Goal: Task Accomplishment & Management: Manage account settings

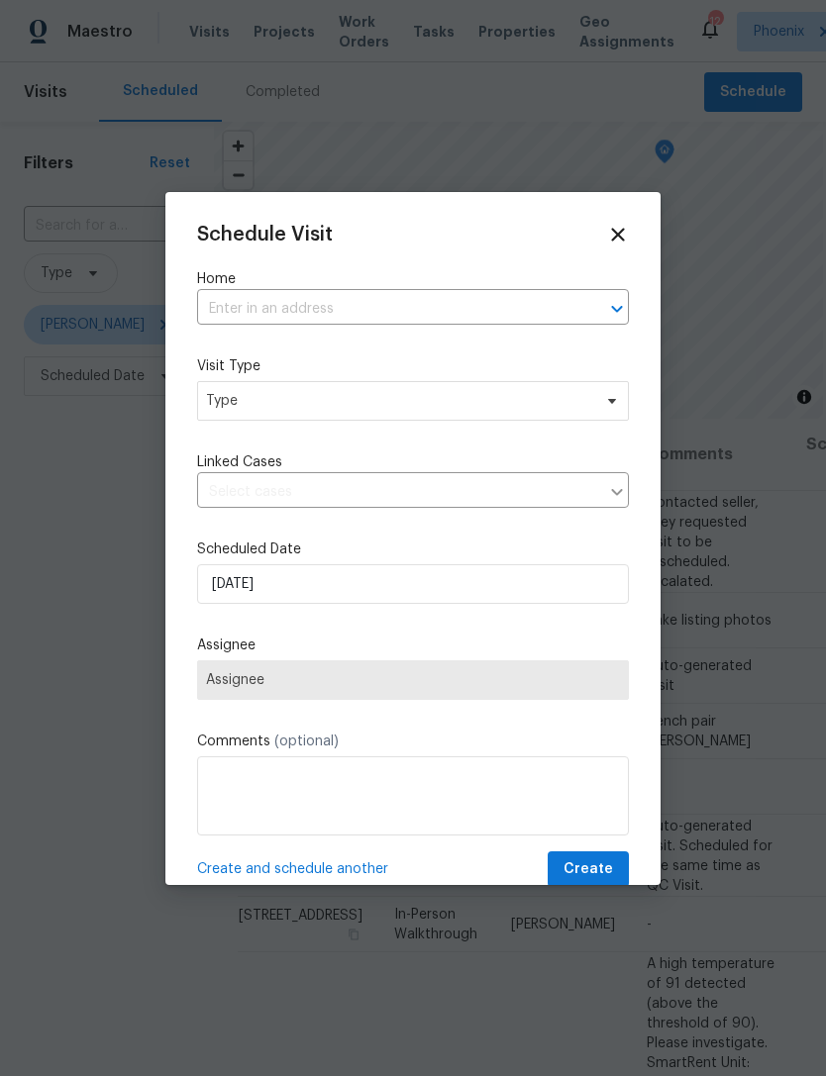
click at [458, 318] on input "text" at bounding box center [385, 309] width 376 height 31
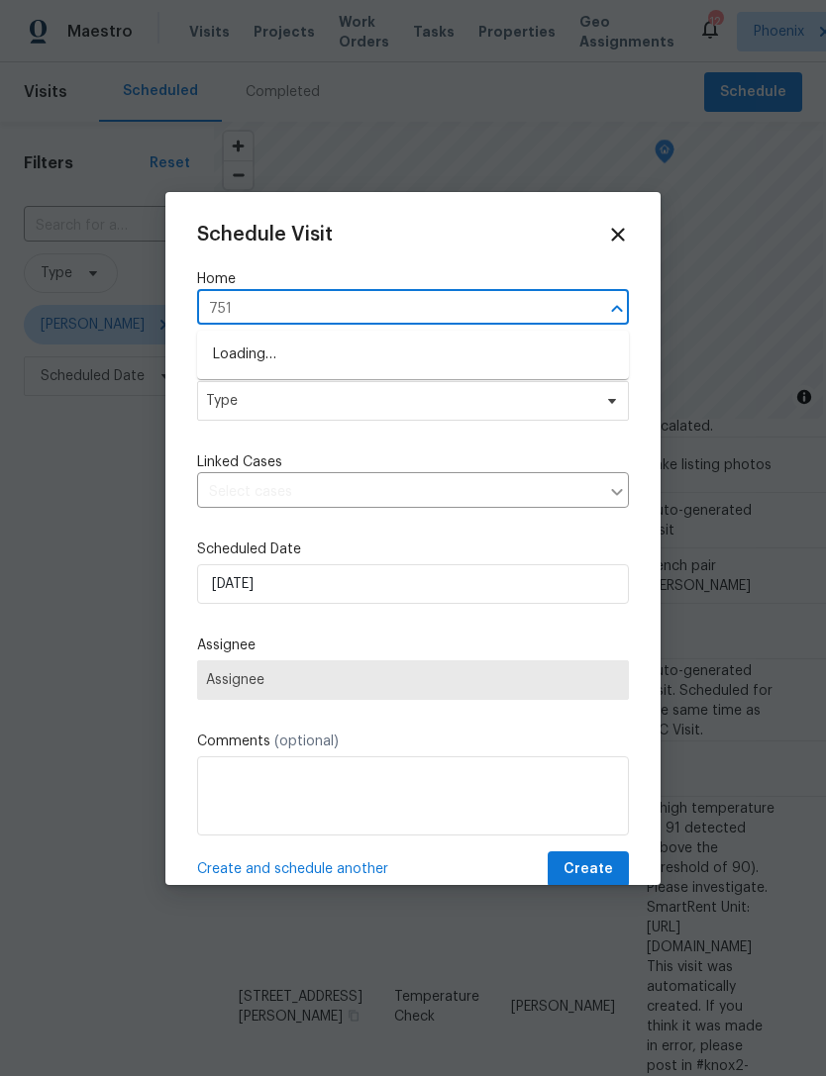
type input "7511"
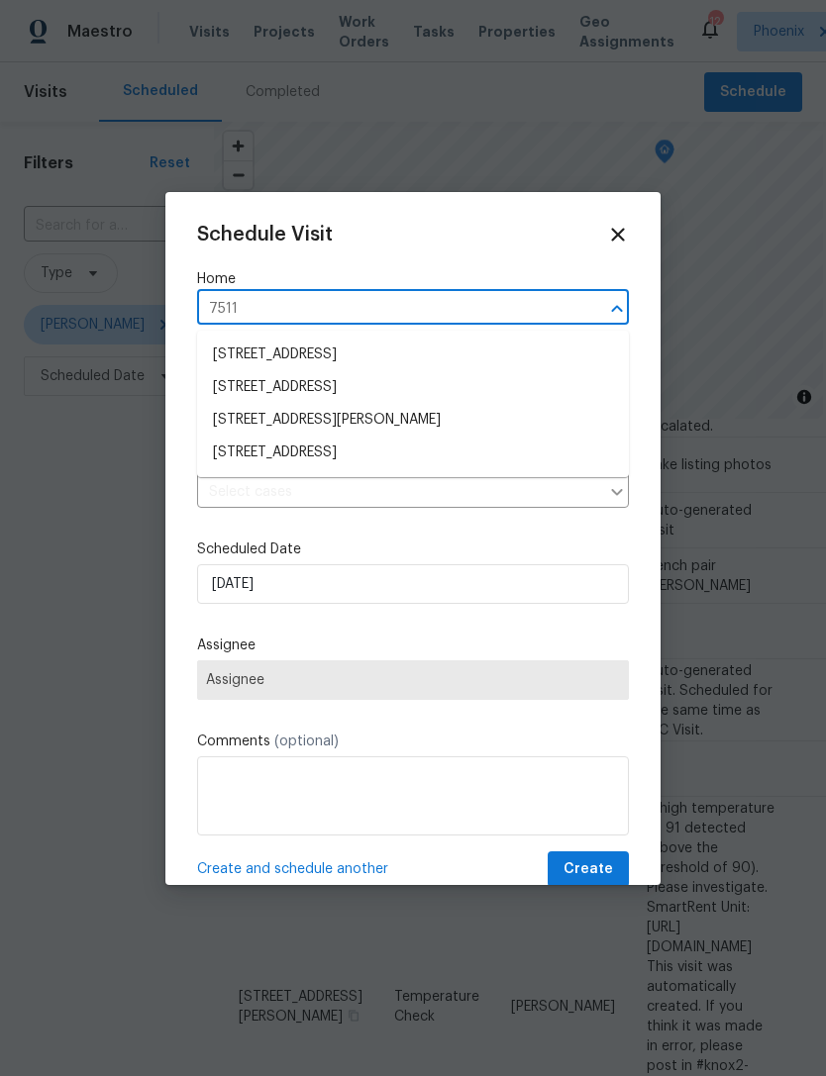
click at [372, 454] on li "[STREET_ADDRESS]" at bounding box center [413, 453] width 432 height 33
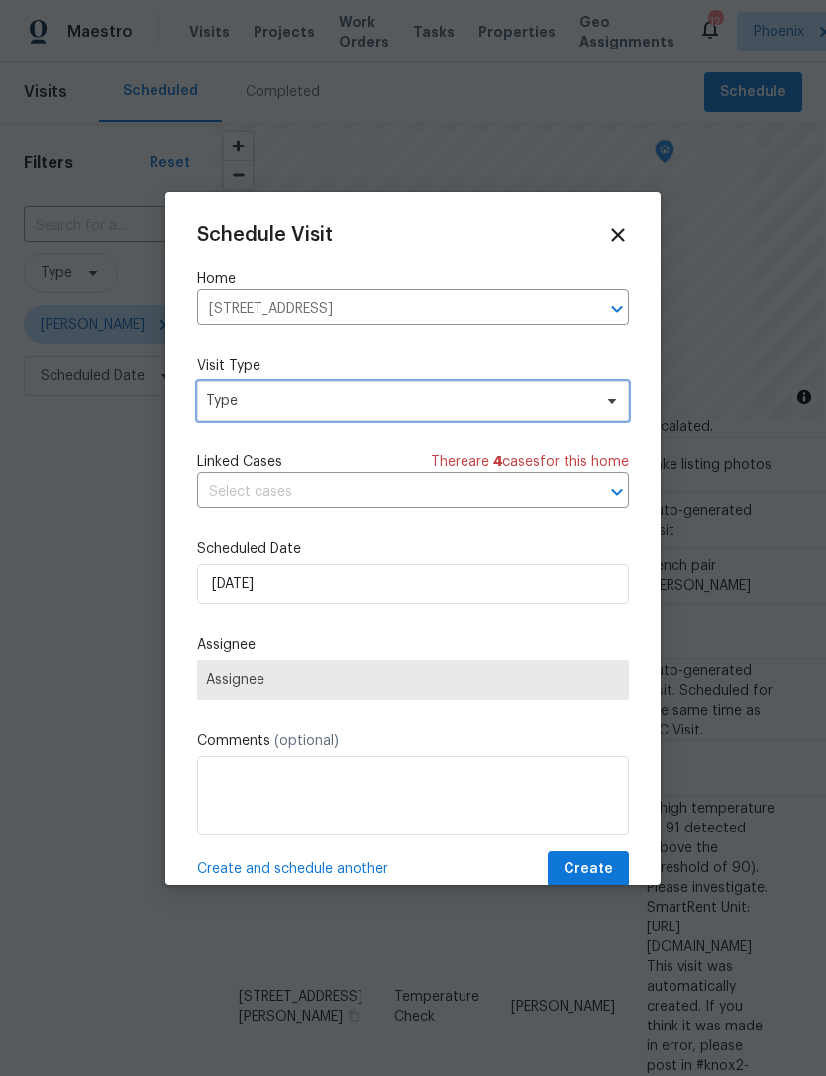
click at [382, 401] on span "Type" at bounding box center [398, 401] width 385 height 20
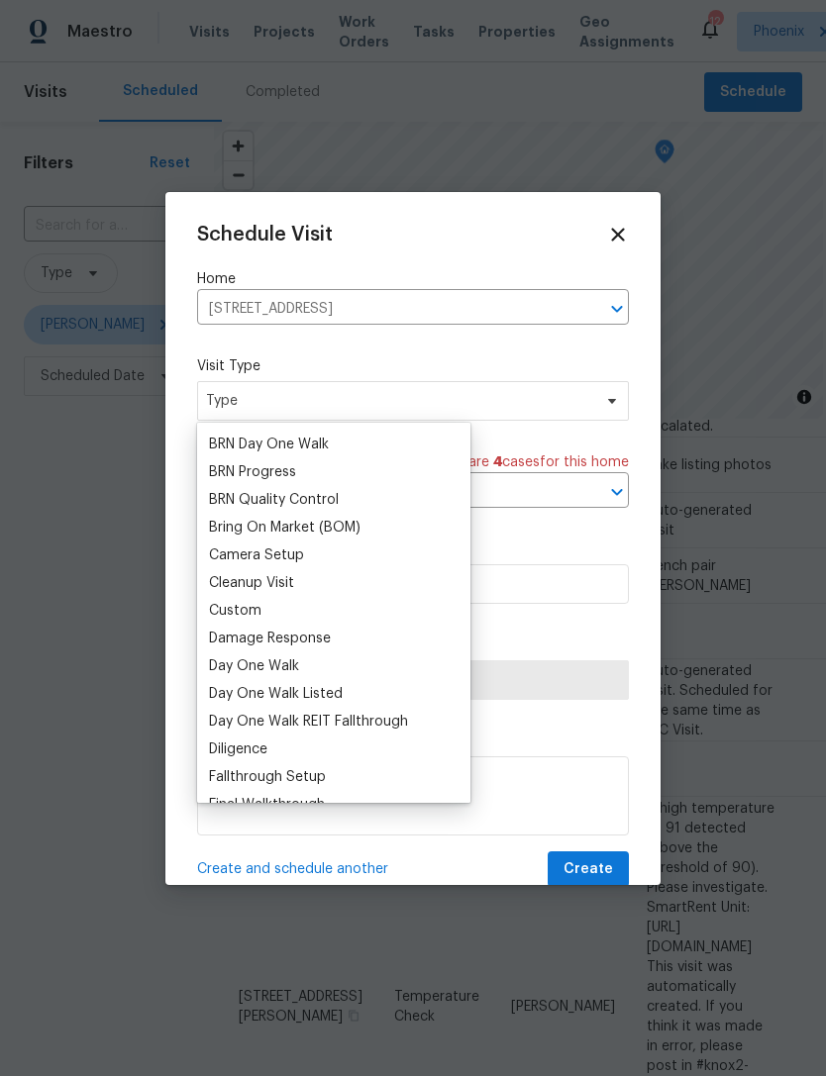
scroll to position [139, 0]
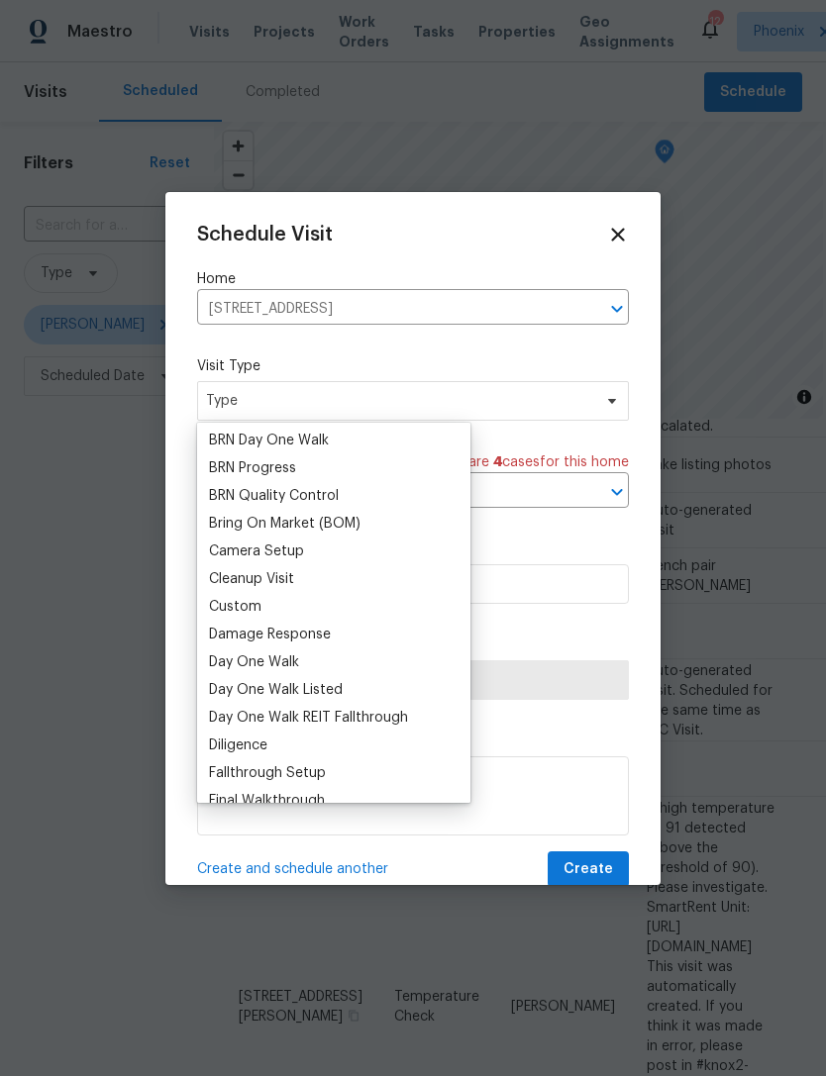
click at [255, 611] on div "Custom" at bounding box center [235, 607] width 52 height 20
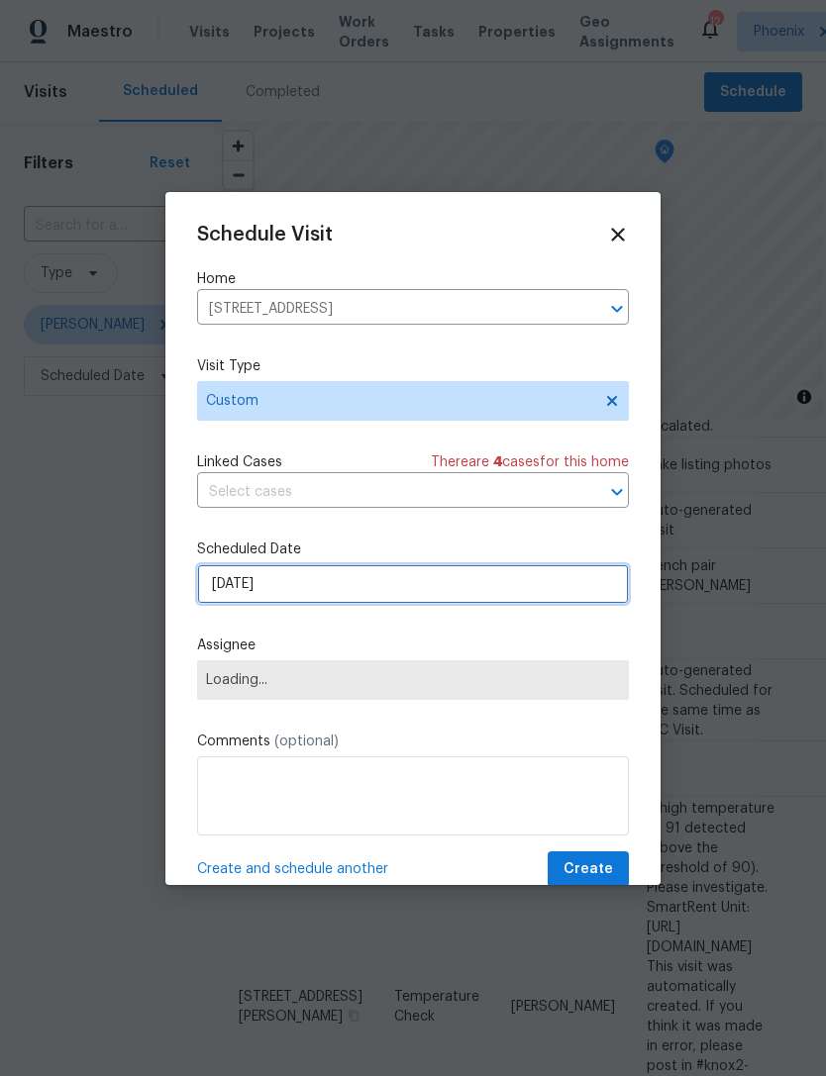
click at [415, 579] on input "[DATE]" at bounding box center [413, 584] width 432 height 40
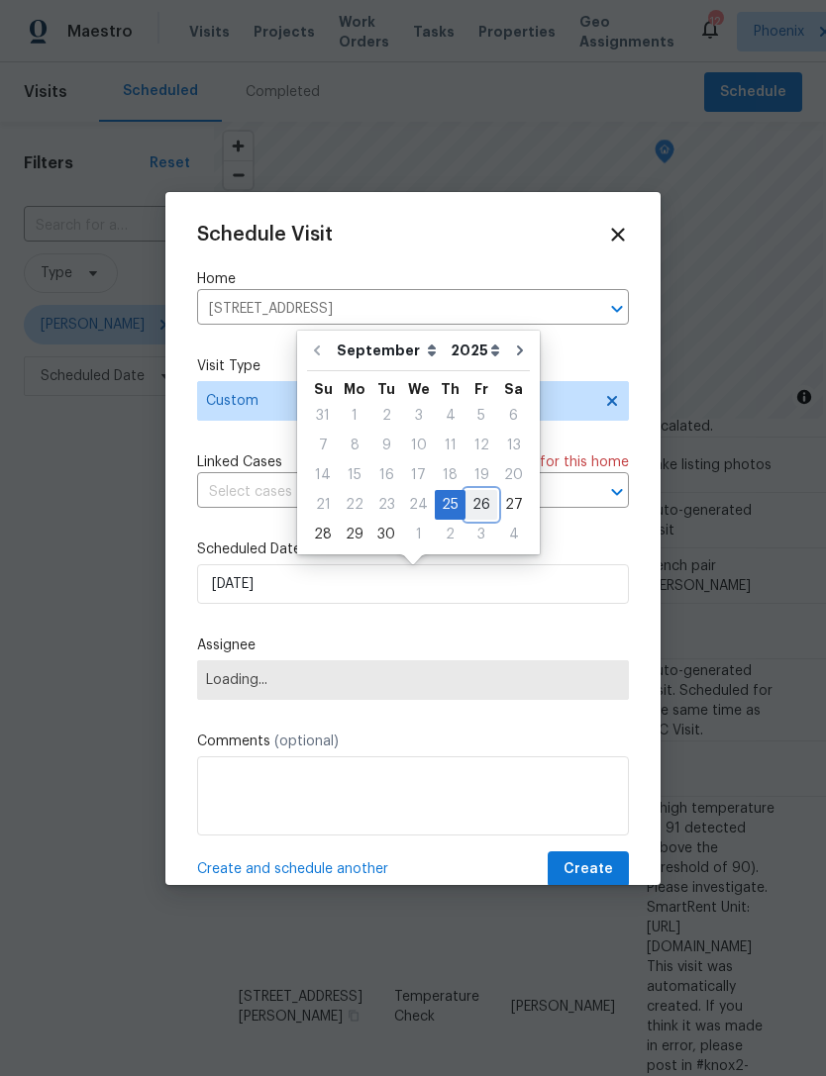
click at [474, 504] on div "26" at bounding box center [481, 505] width 32 height 28
type input "9/26/2025"
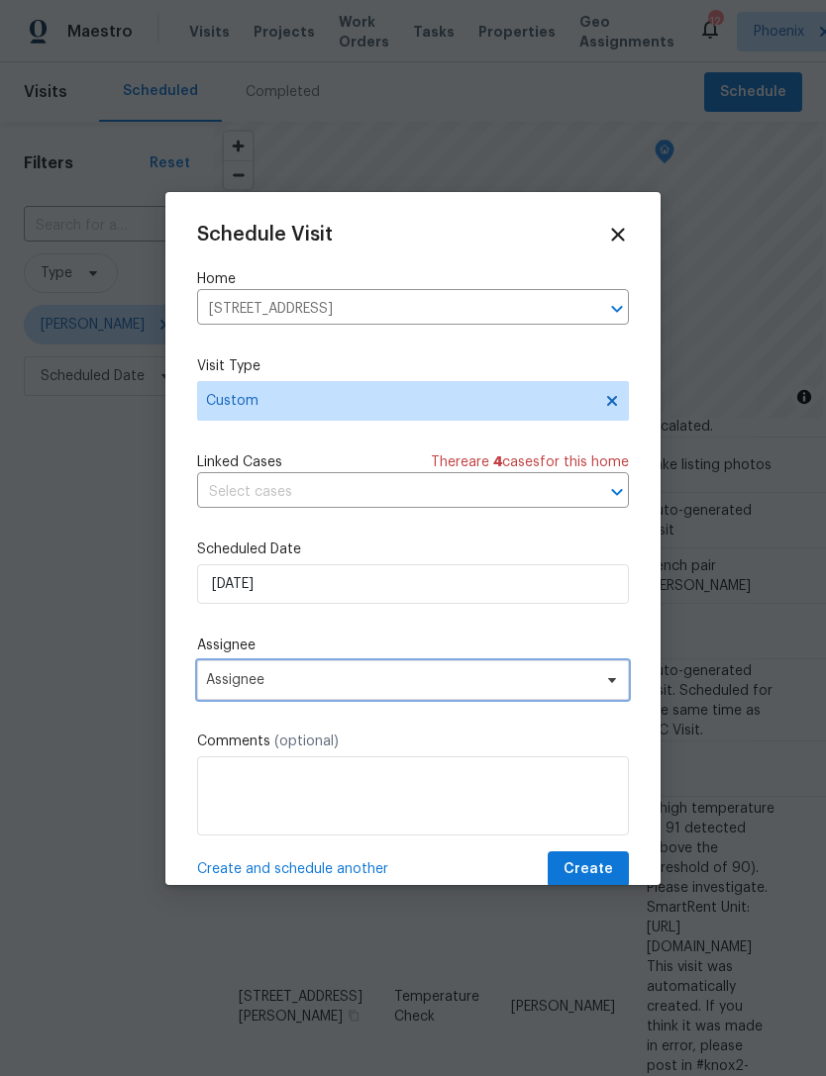
click at [359, 681] on span "Assignee" at bounding box center [400, 680] width 388 height 16
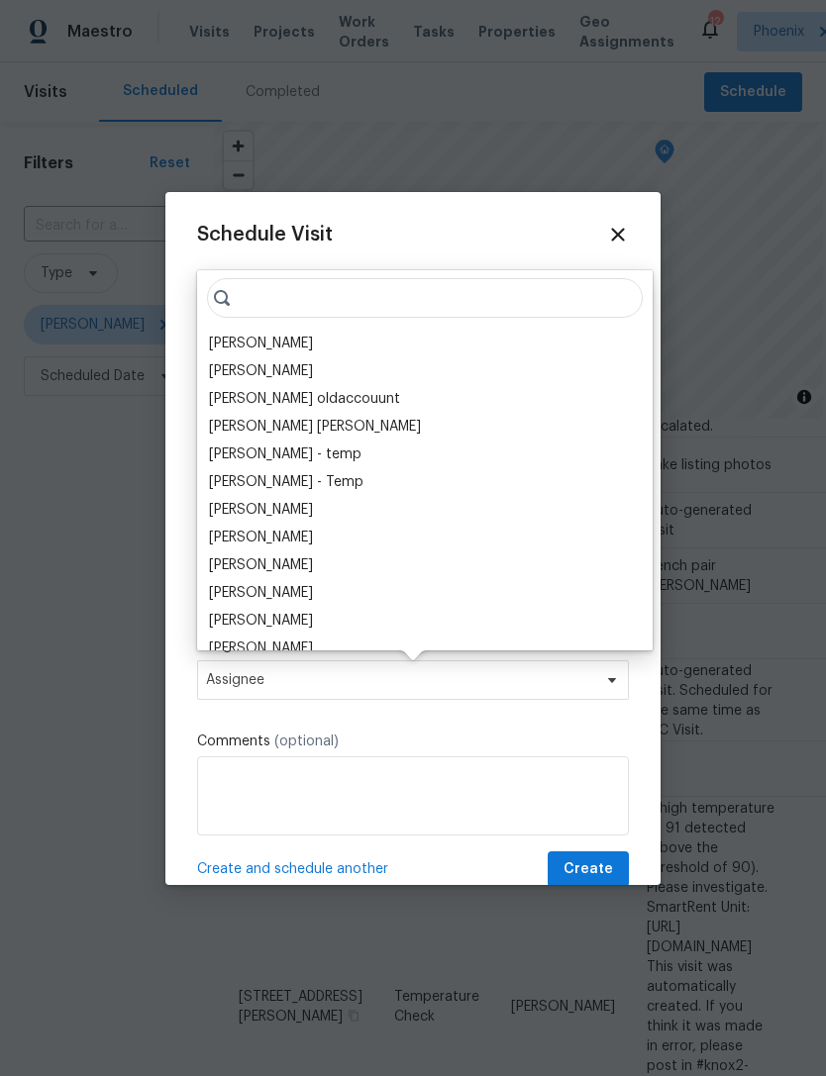
click at [268, 350] on div "[PERSON_NAME]" at bounding box center [261, 344] width 104 height 20
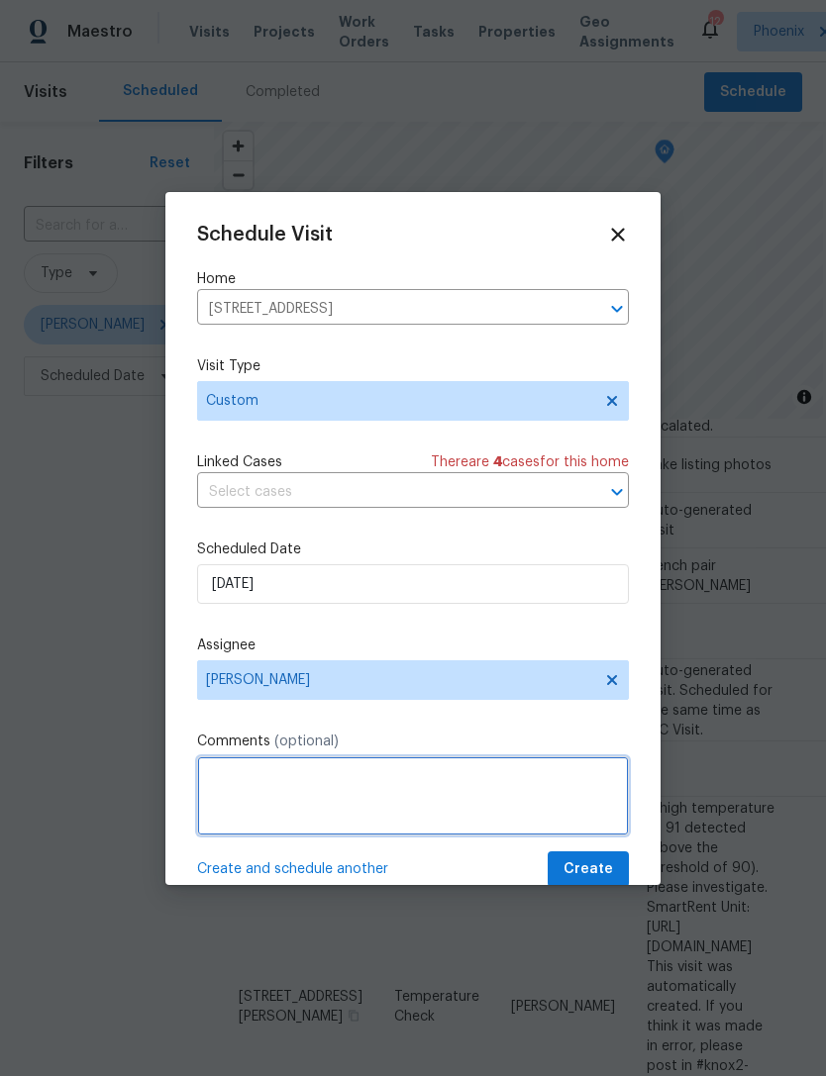
click at [368, 794] on textarea at bounding box center [413, 795] width 432 height 79
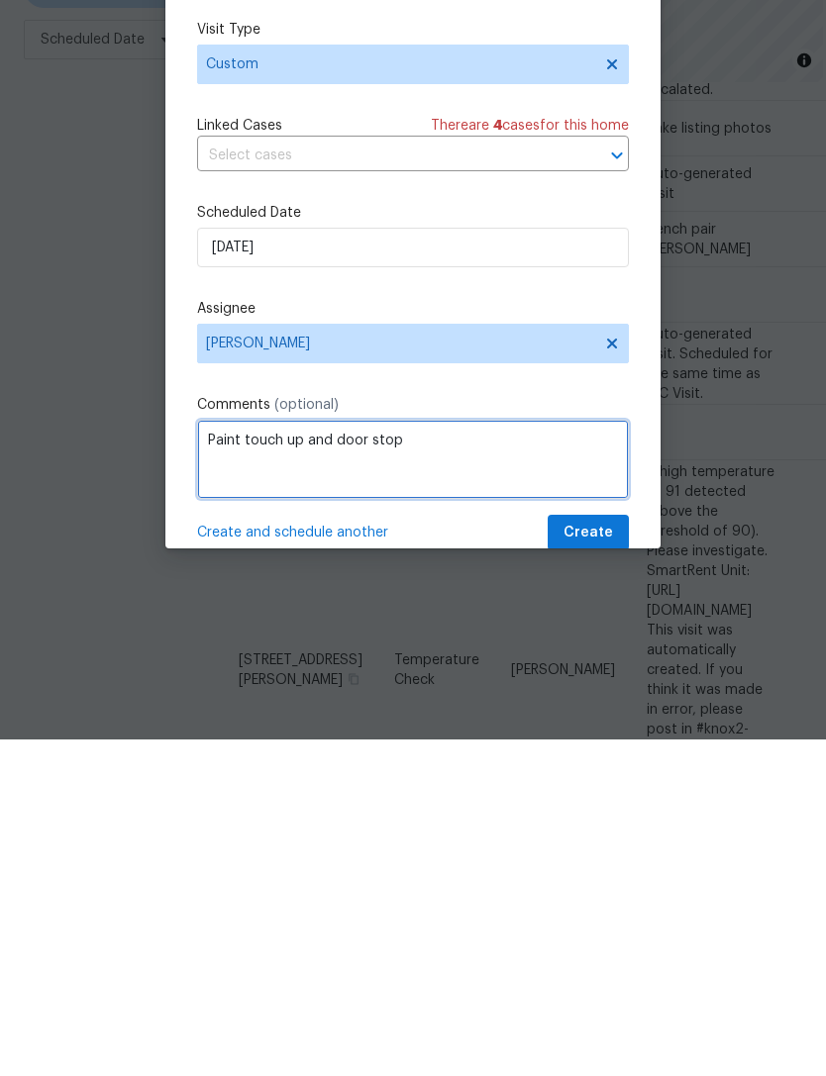
type textarea "Paint touch up and door stop"
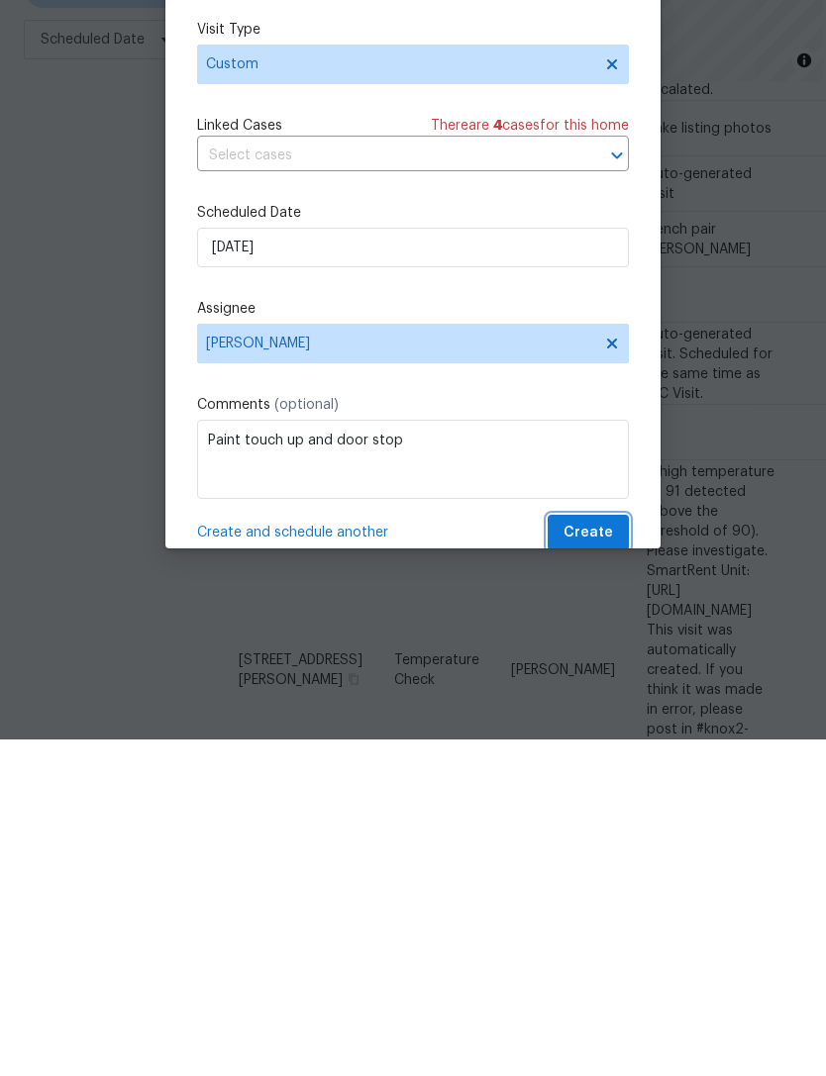
click at [607, 857] on span "Create" at bounding box center [588, 869] width 50 height 25
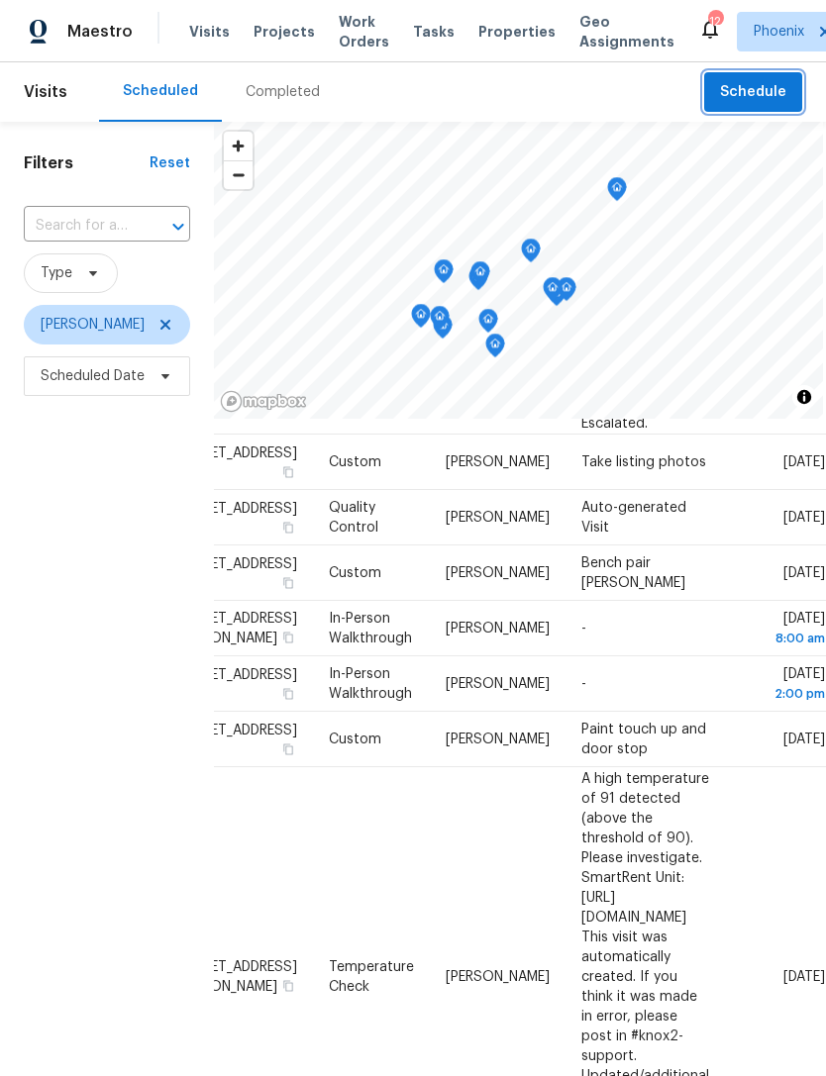
scroll to position [158, 166]
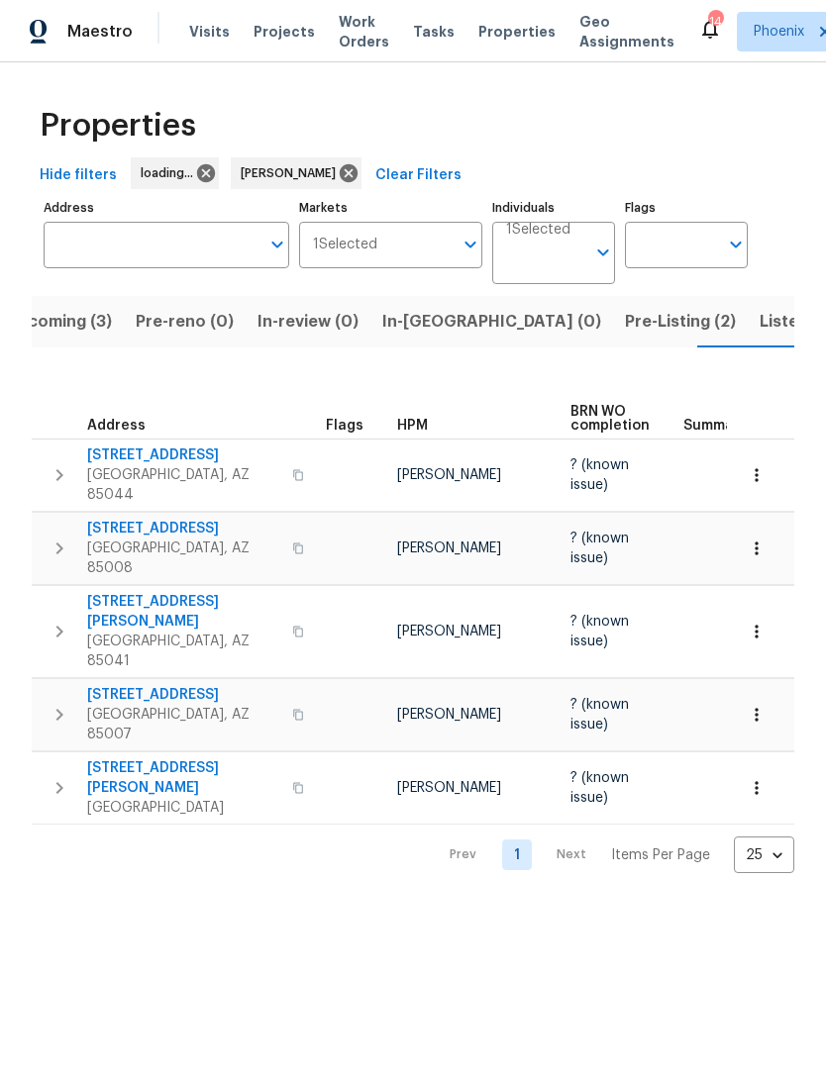
scroll to position [0, 39]
click at [624, 327] on span "Pre-Listing (2)" at bounding box center [679, 322] width 111 height 28
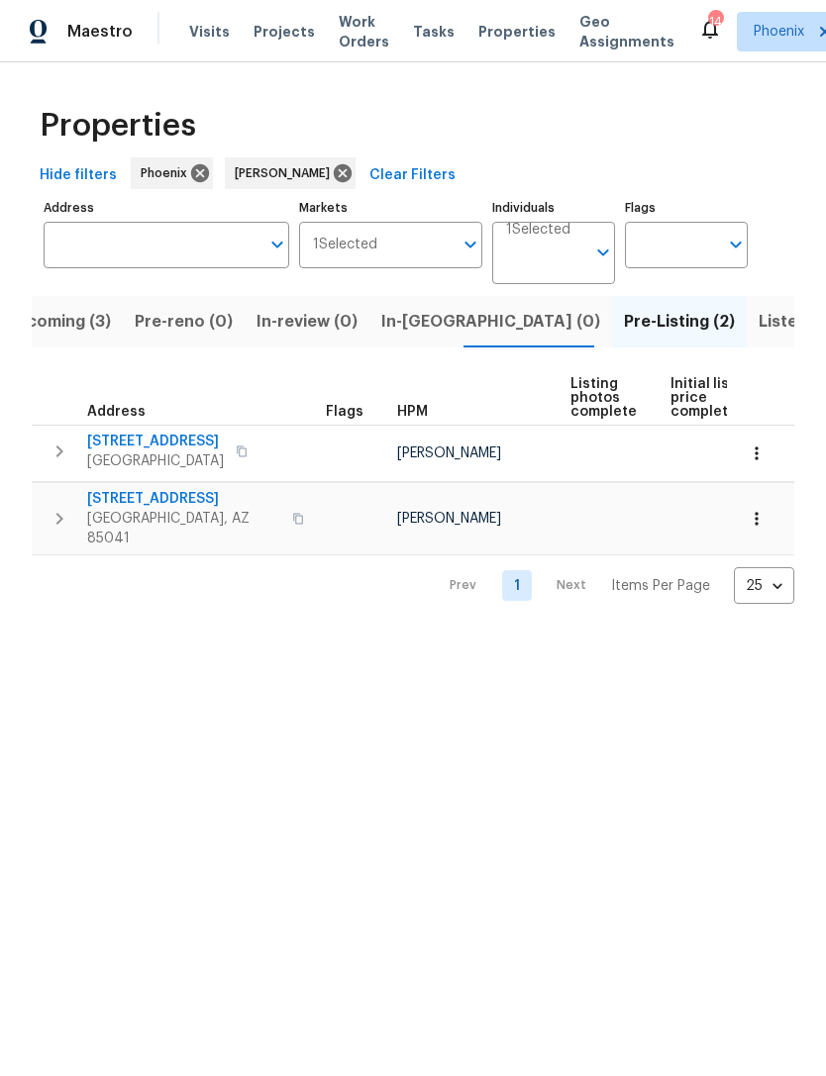
click at [105, 335] on span "Upcoming (3)" at bounding box center [58, 322] width 106 height 28
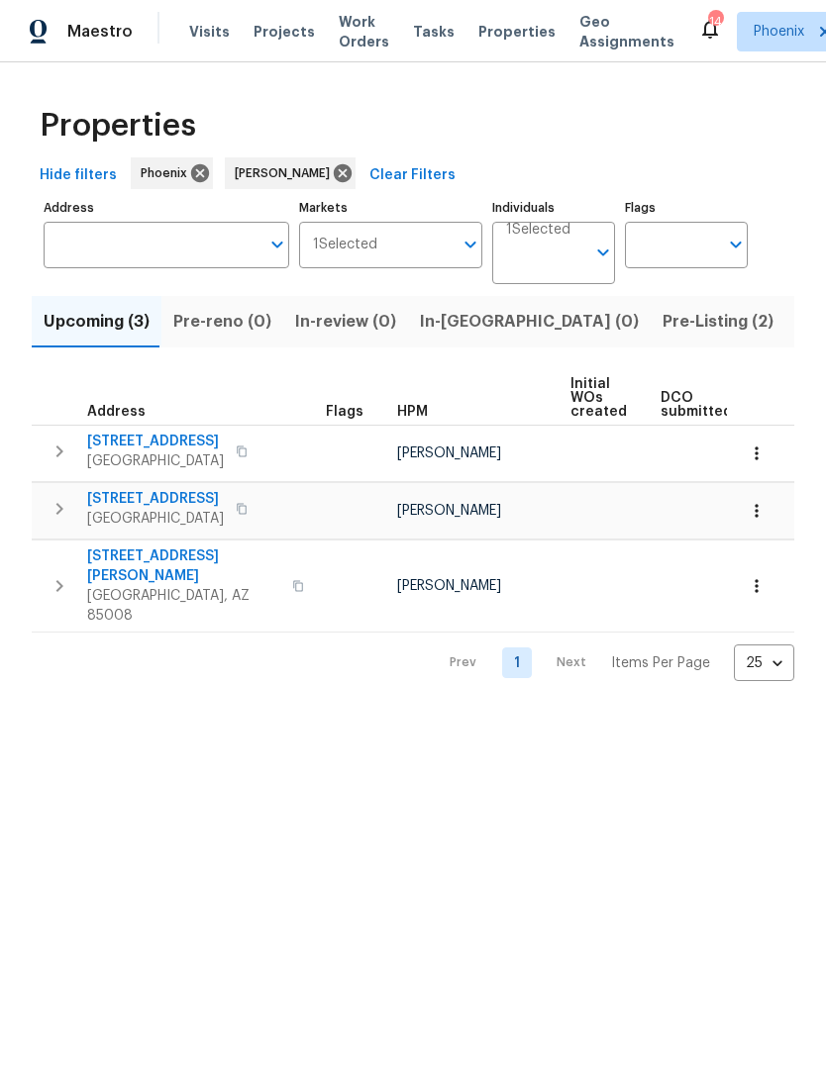
click at [797, 326] on span "Listed (10)" at bounding box center [838, 322] width 83 height 28
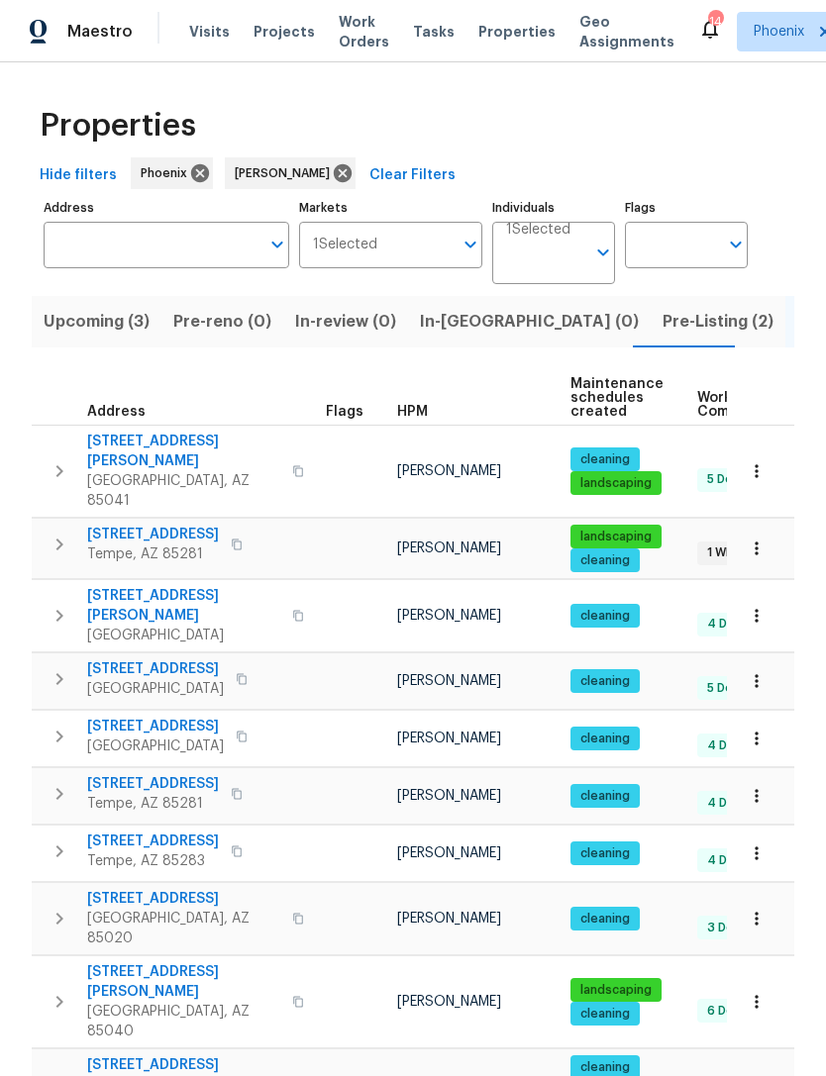
click at [177, 4] on div "Maestro Visits Projects Work Orders Tasks Properties Geo Assignments 14 Phoenix…" at bounding box center [413, 31] width 826 height 62
click at [187, 1] on div "Maestro Visits Projects Work Orders Tasks Properties Geo Assignments 14 Phoenix…" at bounding box center [413, 31] width 826 height 62
click at [662, 324] on span "Pre-Listing (2)" at bounding box center [717, 322] width 111 height 28
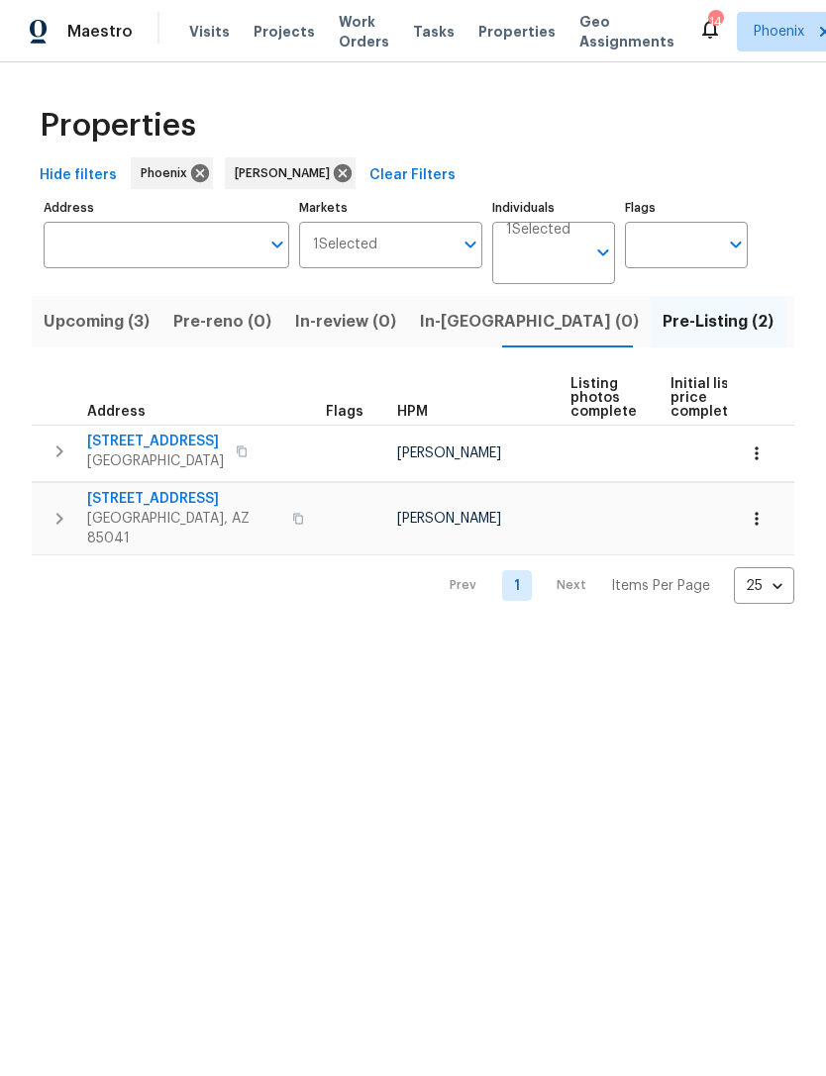
click at [127, 510] on span "Phoenix, AZ 85041" at bounding box center [183, 529] width 193 height 40
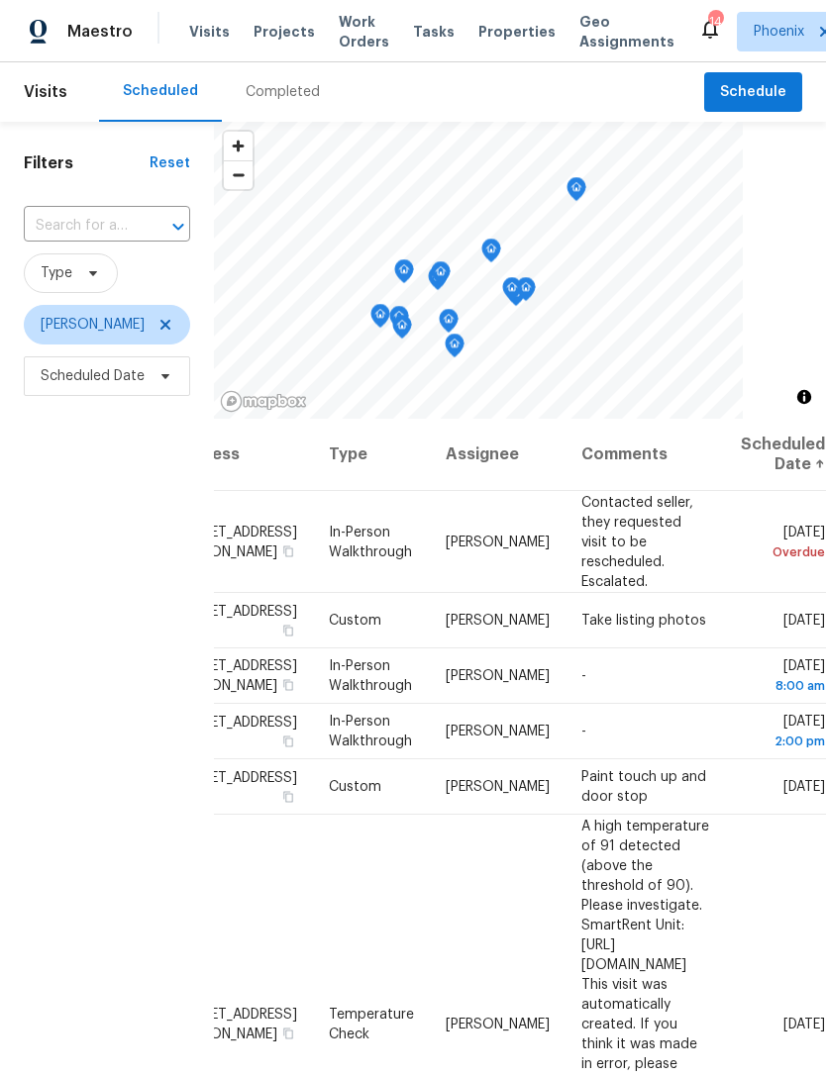
scroll to position [0, 166]
click at [0, 0] on icon at bounding box center [0, 0] width 0 height 0
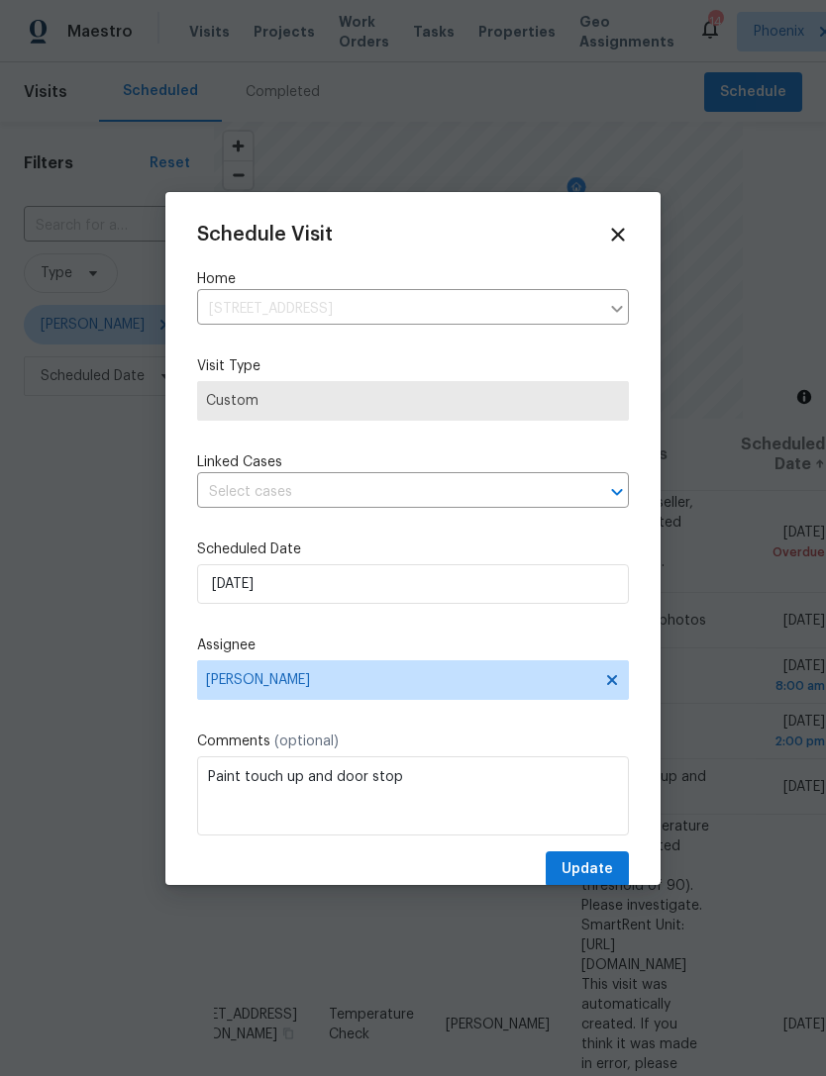
click at [624, 262] on div "Schedule Visit Home 7511 S 12th Ave, Phoenix, AZ 85041 ​ Visit Type Custom Link…" at bounding box center [413, 556] width 432 height 664
click at [621, 236] on icon at bounding box center [617, 234] width 13 height 13
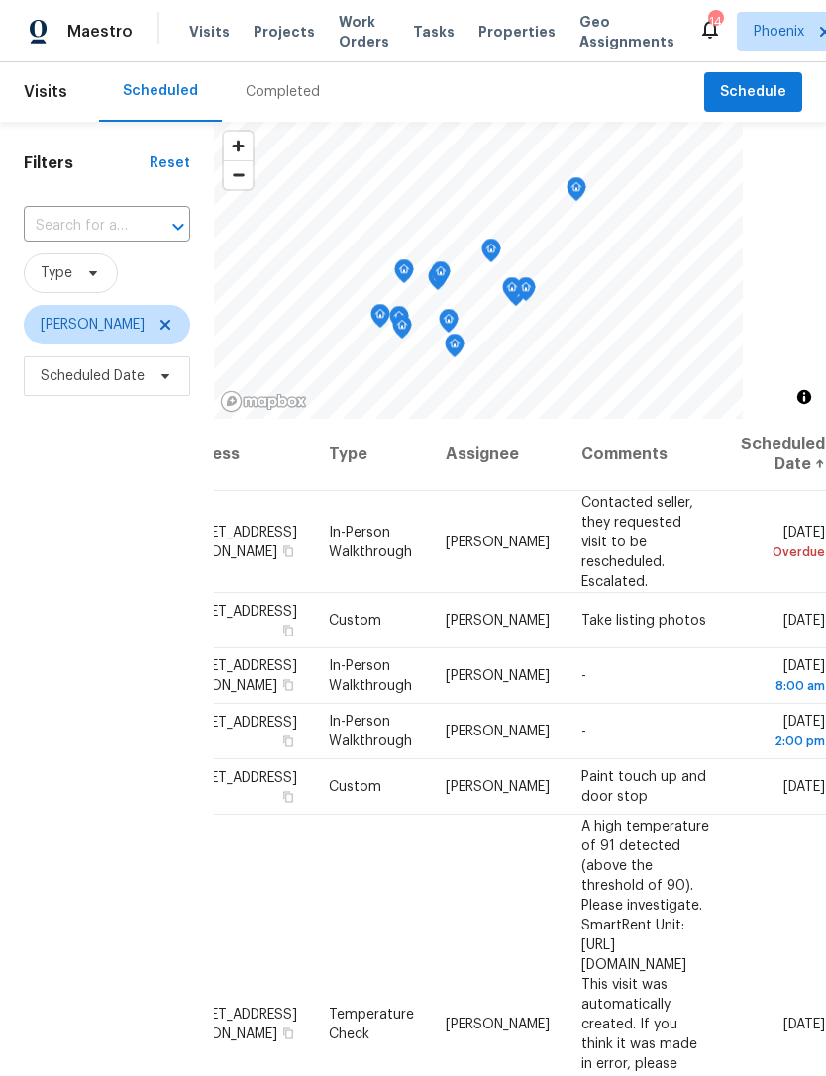
click at [0, 0] on icon at bounding box center [0, 0] width 0 height 0
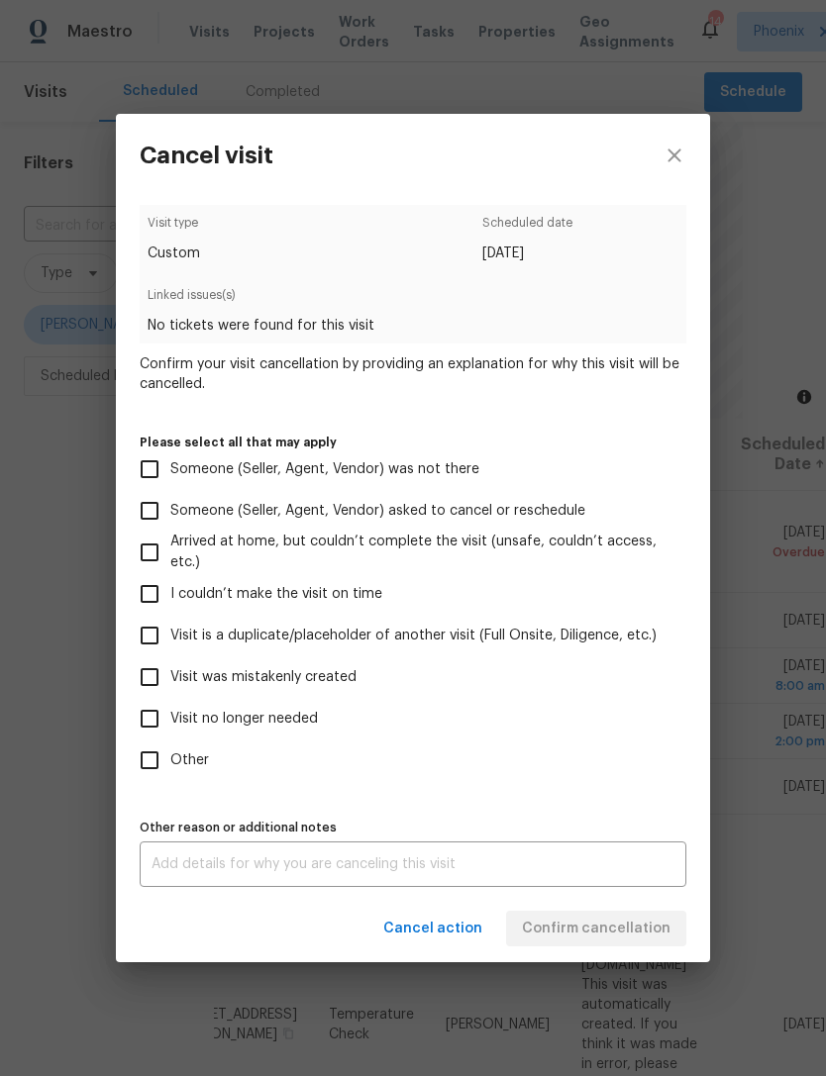
click at [152, 726] on input "Visit no longer needed" at bounding box center [150, 719] width 42 height 42
checkbox input "true"
click at [468, 887] on div "x Other reason or additional notes" at bounding box center [413, 865] width 547 height 46
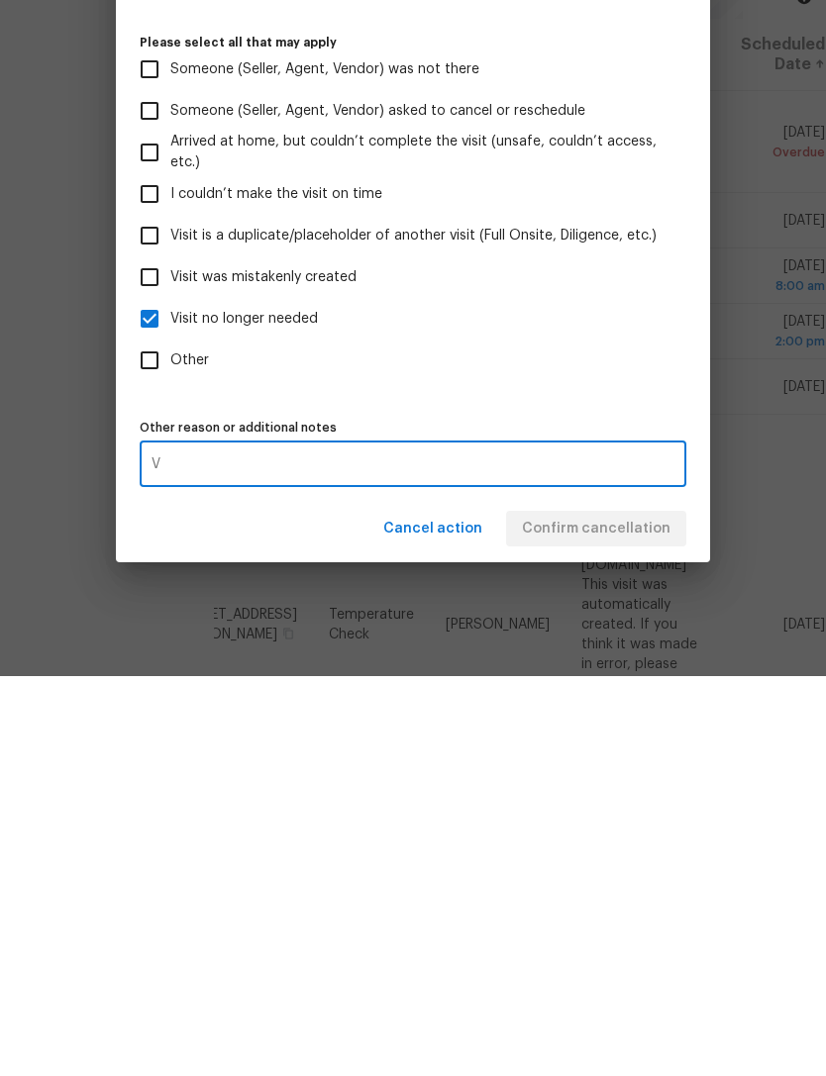
scroll to position [63, 0]
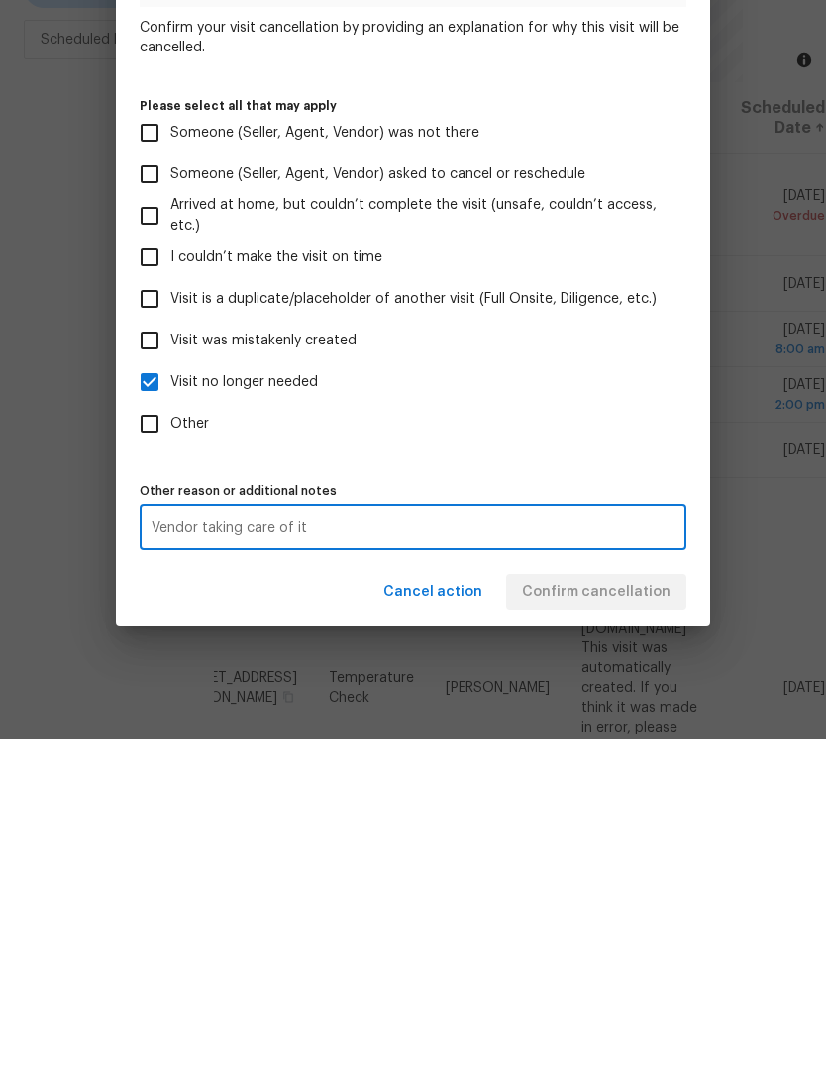
type textarea "Vendor taking care of it"
click at [577, 740] on label "Other" at bounding box center [400, 761] width 542 height 42
click at [170, 740] on input "Other" at bounding box center [150, 761] width 42 height 42
checkbox input "true"
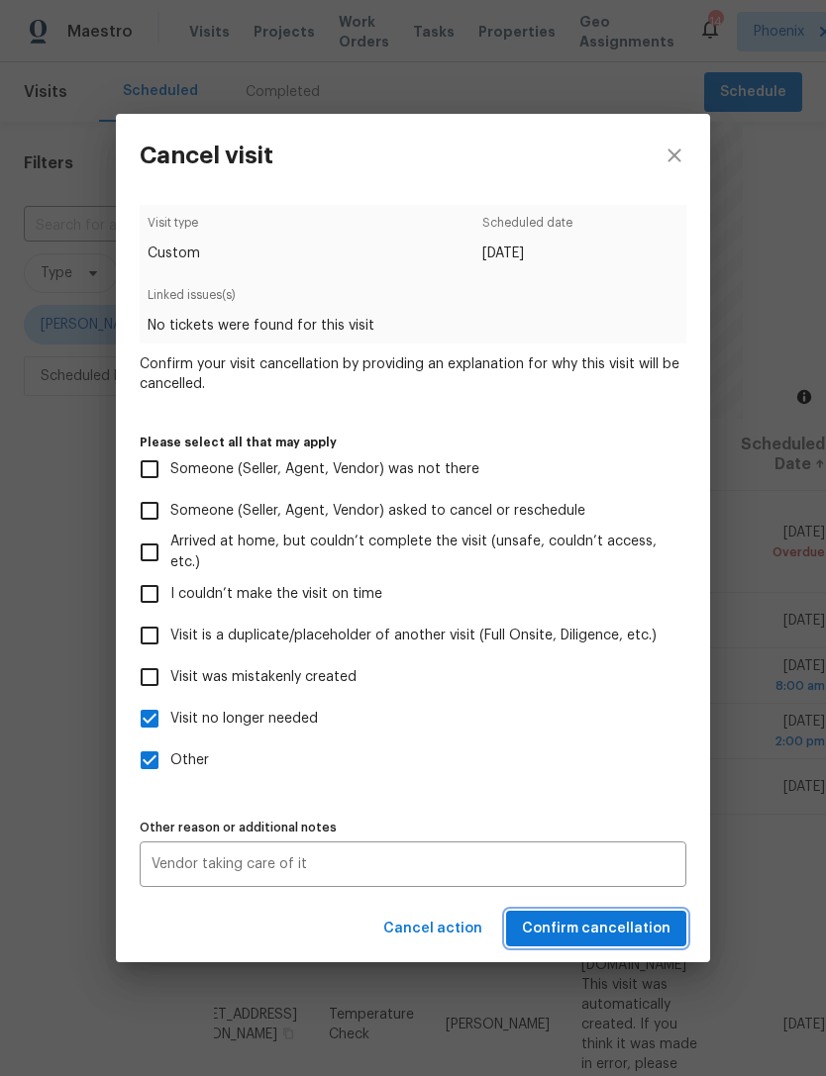
click at [648, 930] on span "Confirm cancellation" at bounding box center [596, 929] width 149 height 25
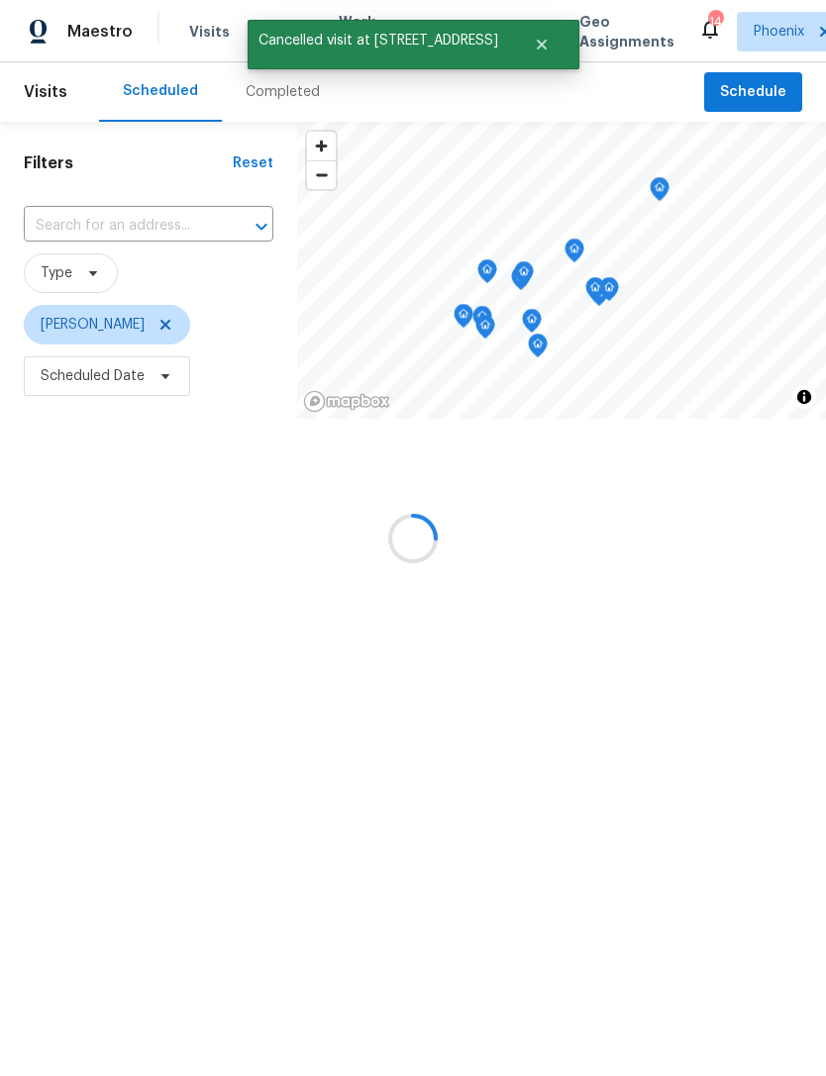
scroll to position [0, 0]
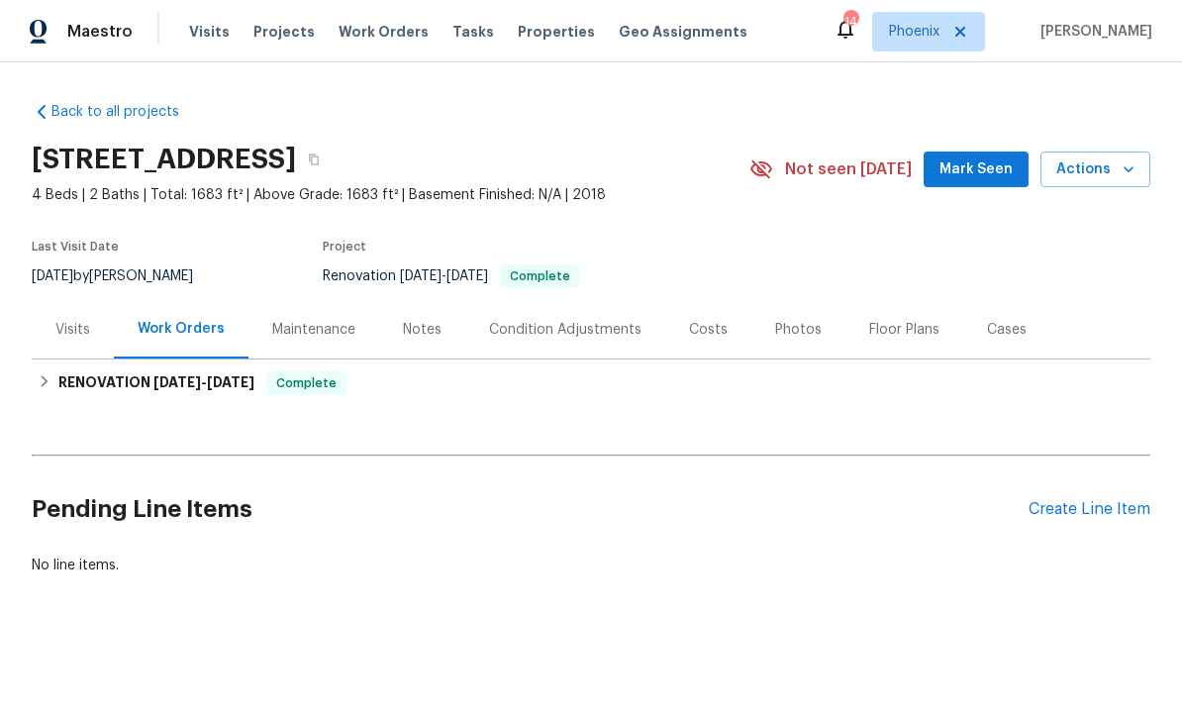
click at [797, 329] on div "Photos" at bounding box center [798, 330] width 47 height 20
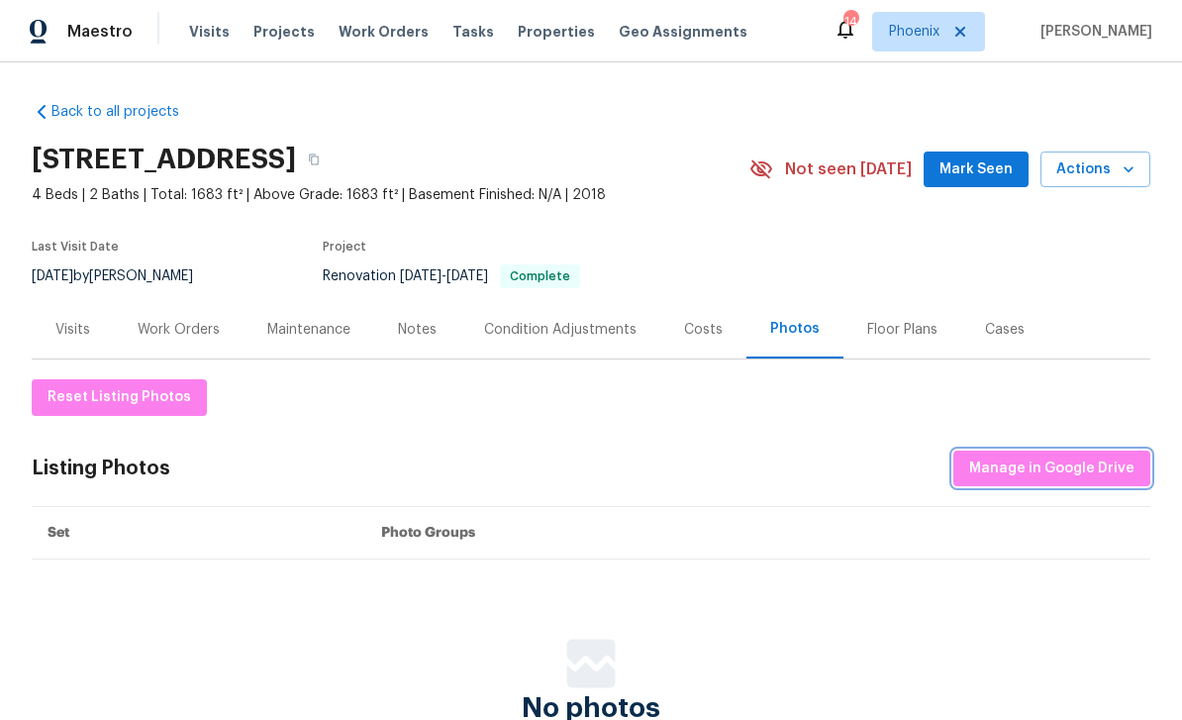
click at [825, 470] on span "Manage in Google Drive" at bounding box center [1051, 468] width 165 height 25
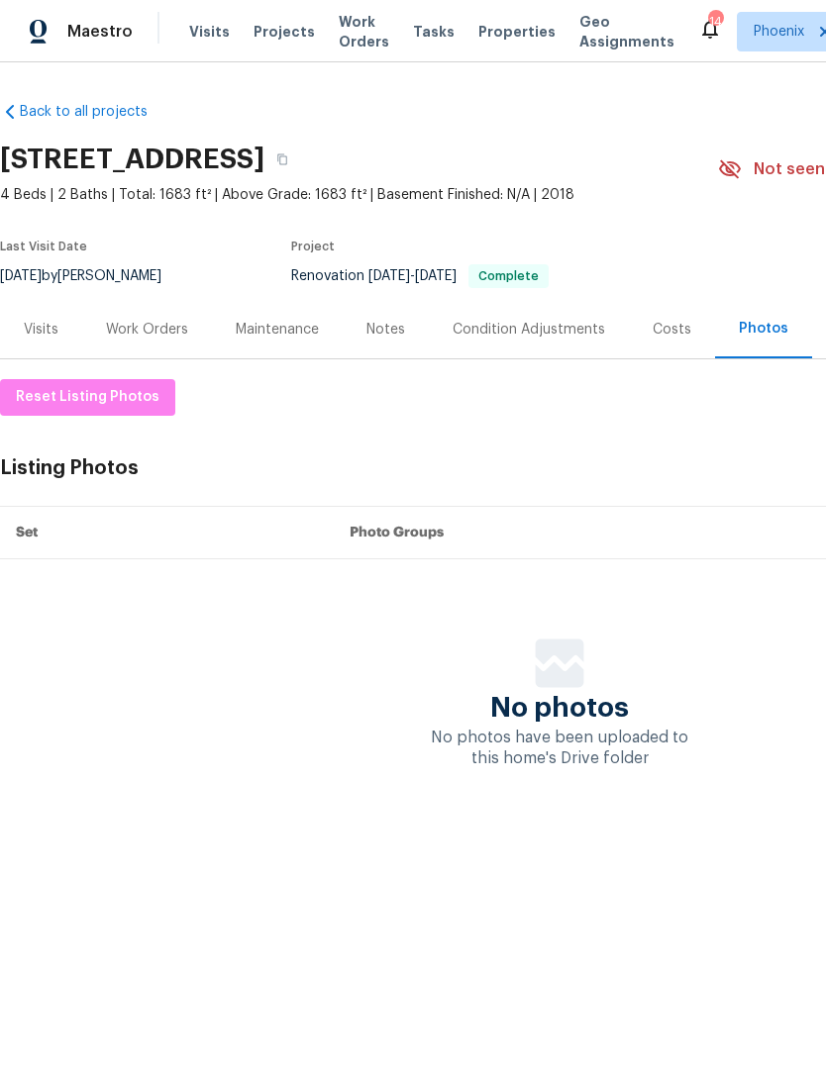
click at [760, 329] on div "Photos" at bounding box center [764, 329] width 50 height 20
